Goal: Use online tool/utility: Utilize a website feature to perform a specific function

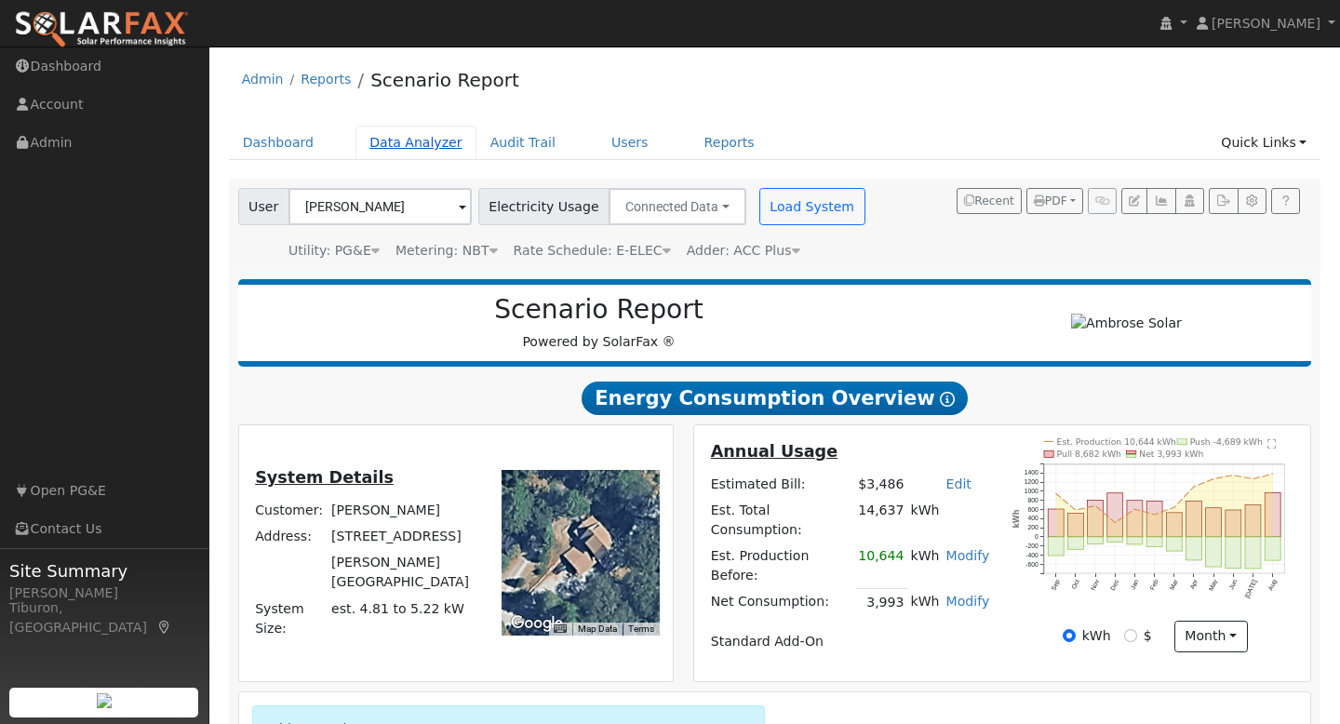
click at [387, 131] on link "Data Analyzer" at bounding box center [416, 143] width 121 height 34
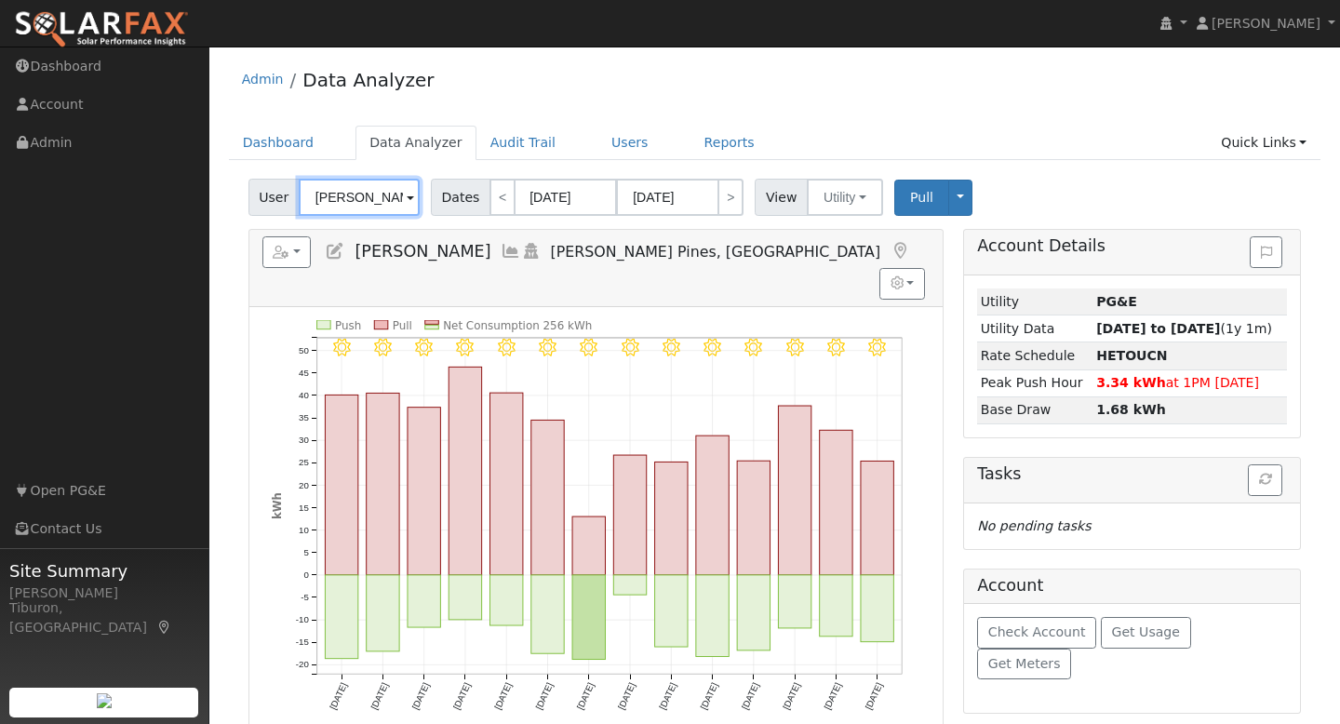
click at [320, 191] on input "[PERSON_NAME]" at bounding box center [359, 197] width 121 height 37
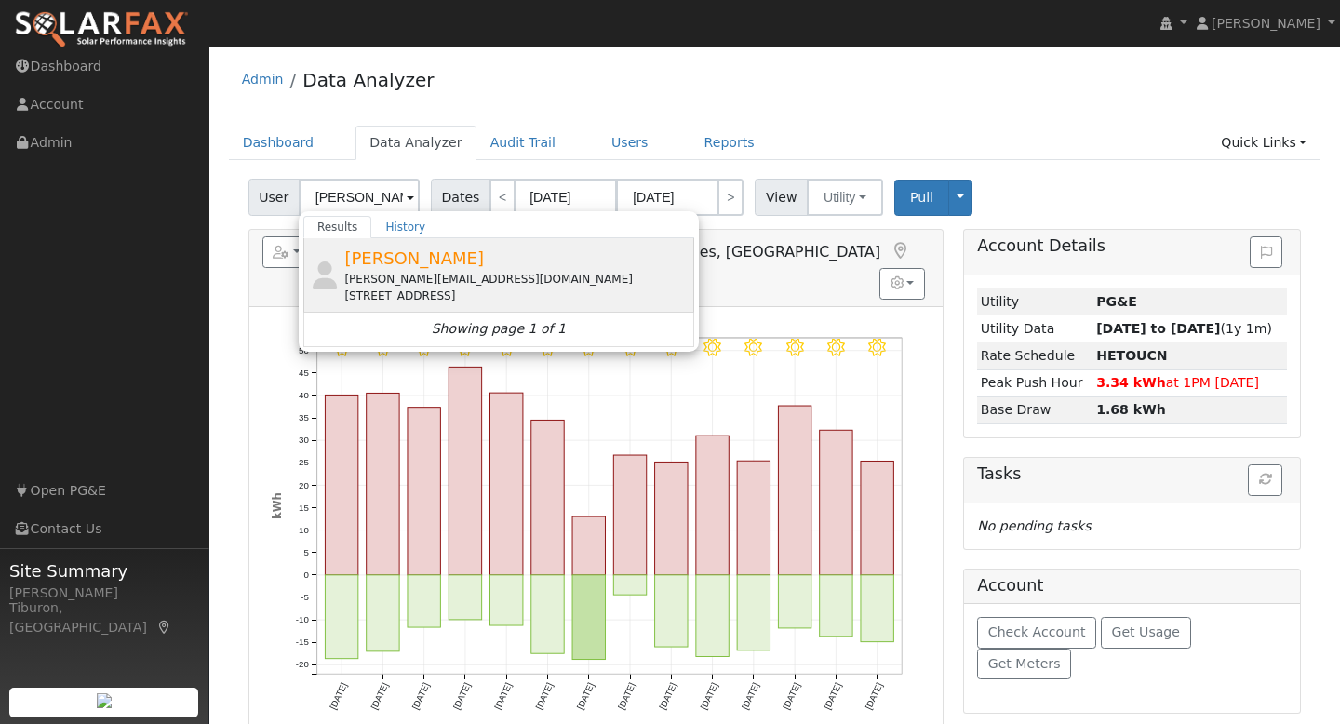
click at [467, 275] on div "[PERSON_NAME][EMAIL_ADDRESS][DOMAIN_NAME]" at bounding box center [516, 279] width 345 height 17
type input "[PERSON_NAME]"
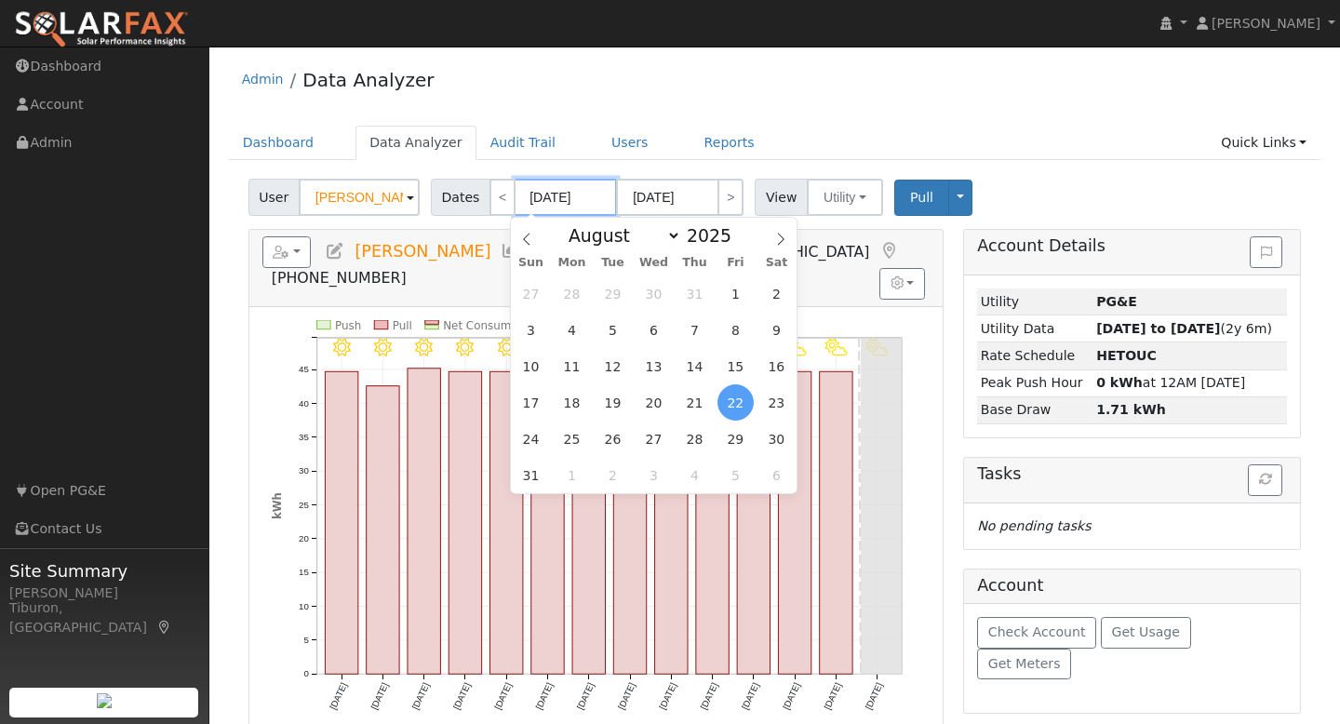
click at [577, 210] on input "[DATE]" at bounding box center [566, 197] width 102 height 37
click at [628, 243] on select "January February March April May June July August September October November De…" at bounding box center [620, 235] width 122 height 22
select select "8"
click at [565, 224] on select "January February March April May June July August September October November De…" at bounding box center [620, 235] width 122 height 22
click at [736, 242] on span at bounding box center [741, 240] width 13 height 10
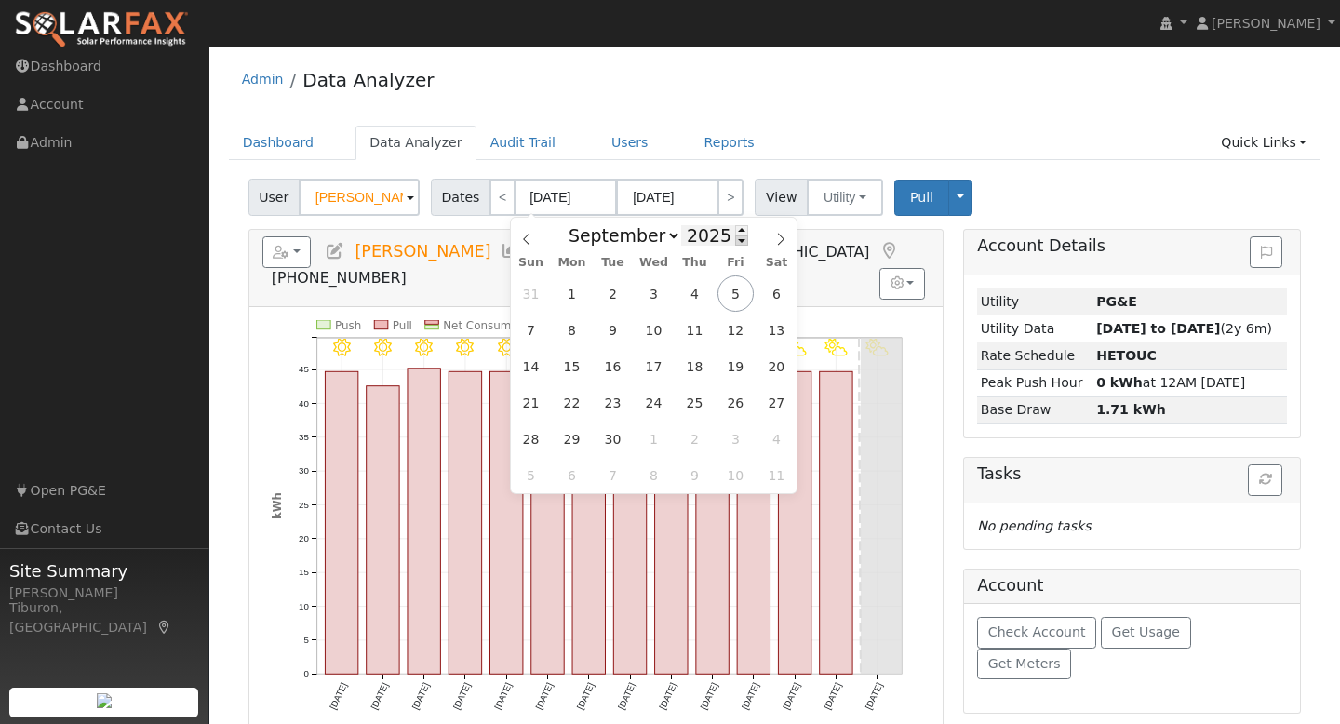
type input "2024"
click at [531, 292] on span "1" at bounding box center [531, 293] width 36 height 36
type input "[DATE]"
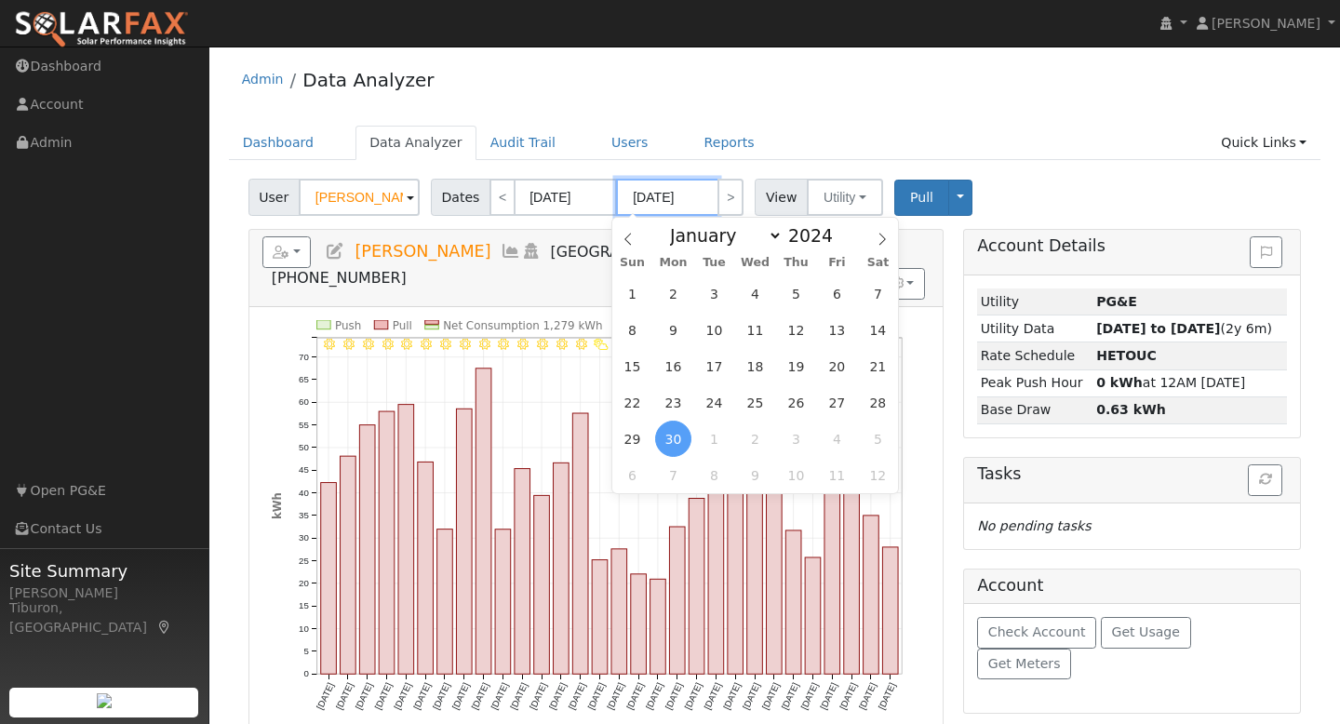
click at [657, 206] on input "[DATE]" at bounding box center [667, 197] width 102 height 37
click at [838, 230] on span at bounding box center [843, 230] width 13 height 10
type input "2025"
click at [629, 290] on span "31" at bounding box center [632, 293] width 36 height 36
type input "[DATE]"
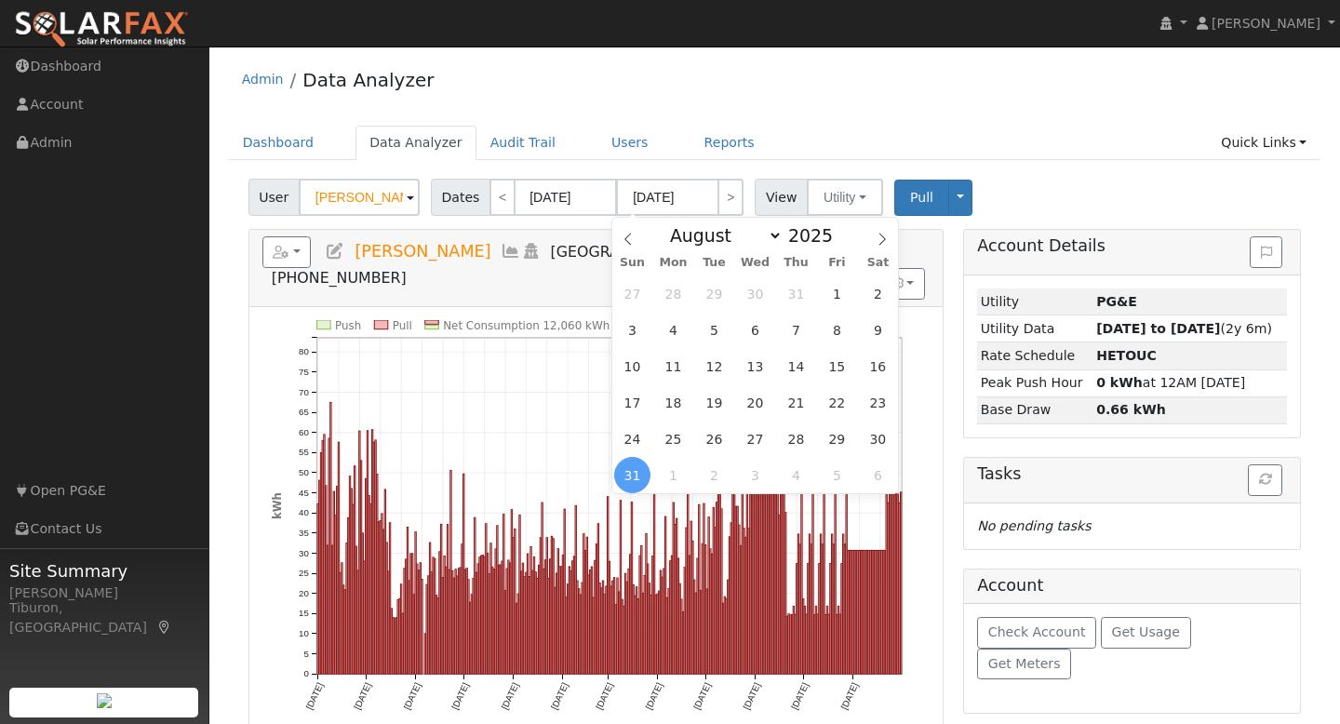
click at [1080, 178] on div "User [PERSON_NAME] Account Default Account Default Account [STREET_ADDRESS] Pri…" at bounding box center [775, 194] width 1060 height 44
